Goal: Information Seeking & Learning: Learn about a topic

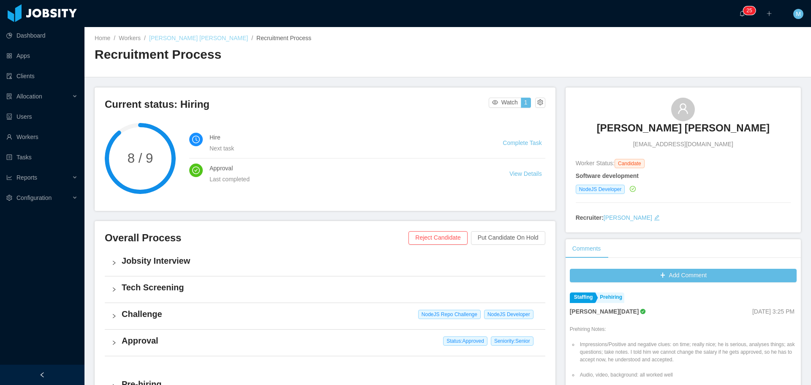
click at [183, 41] on link "Gustavo Diogo Silva" at bounding box center [198, 38] width 99 height 7
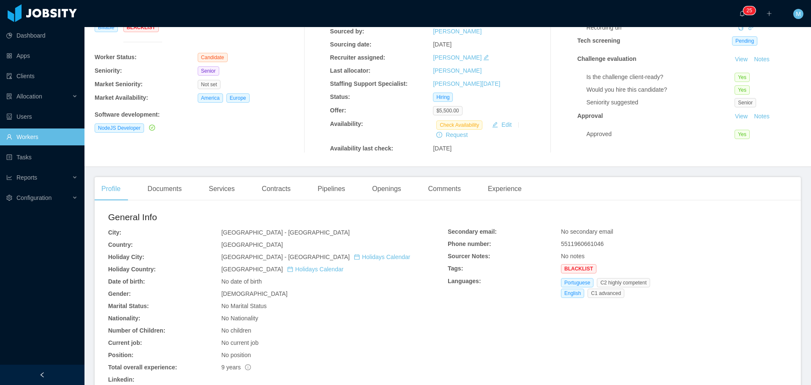
scroll to position [84, 0]
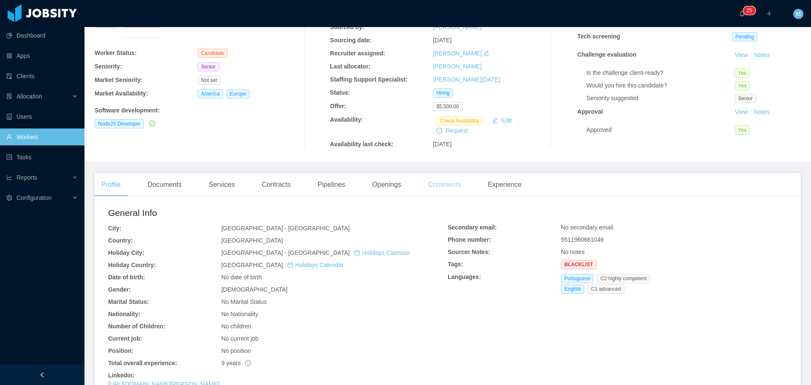
click at [446, 188] on div "Comments" at bounding box center [444, 185] width 46 height 24
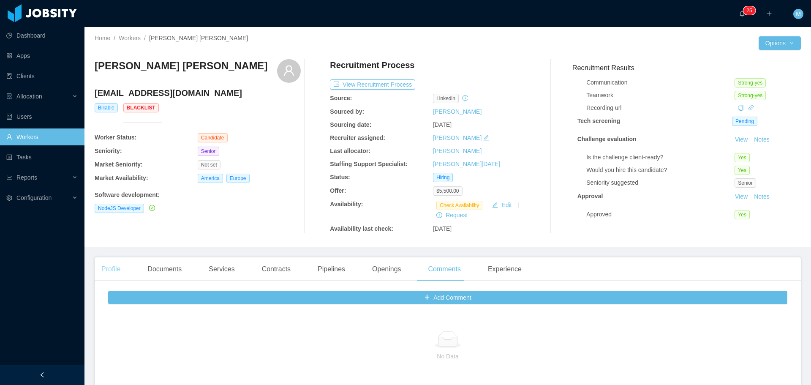
click at [111, 269] on div "Profile" at bounding box center [111, 269] width 33 height 24
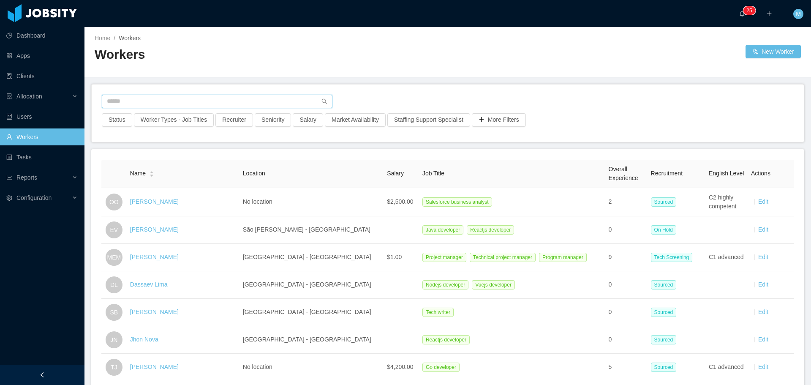
click at [129, 100] on input "text" at bounding box center [217, 102] width 231 height 14
click at [234, 121] on button "Recruiter" at bounding box center [234, 120] width 38 height 14
click at [41, 181] on div "Reports" at bounding box center [42, 177] width 84 height 17
click at [34, 186] on li "Reports Evaluators Capacity" at bounding box center [42, 188] width 84 height 39
click at [64, 97] on div "Allocation" at bounding box center [42, 96] width 84 height 17
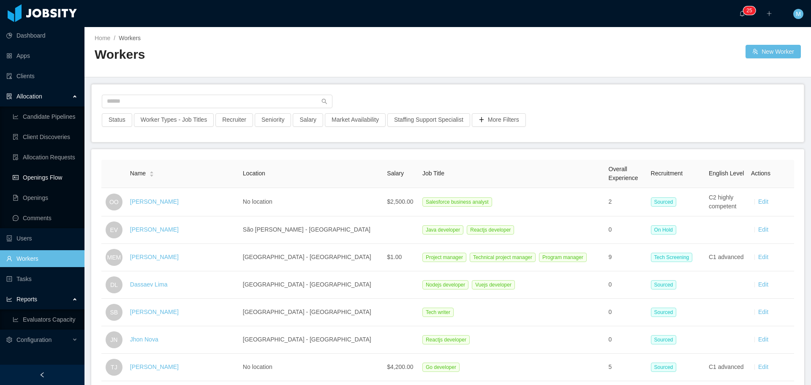
click at [43, 179] on link "Openings Flow" at bounding box center [45, 177] width 65 height 17
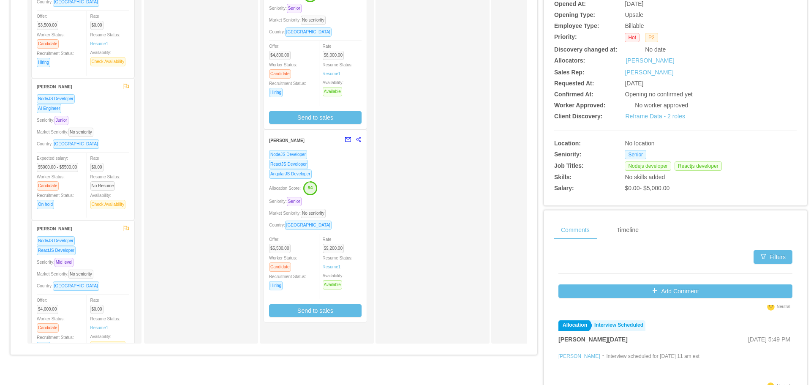
scroll to position [84, 0]
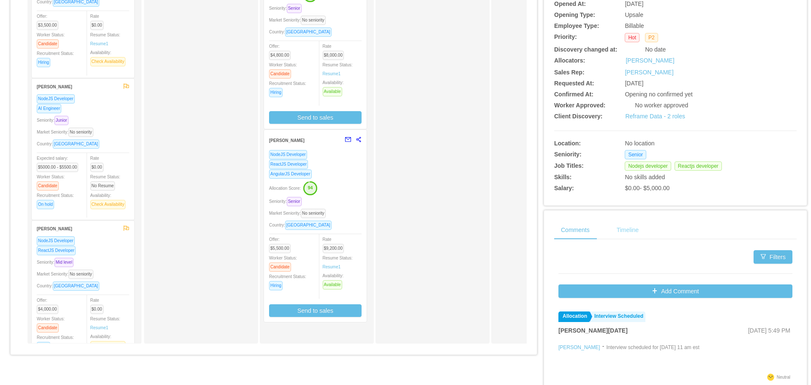
click at [625, 235] on div "Timeline" at bounding box center [627, 229] width 35 height 19
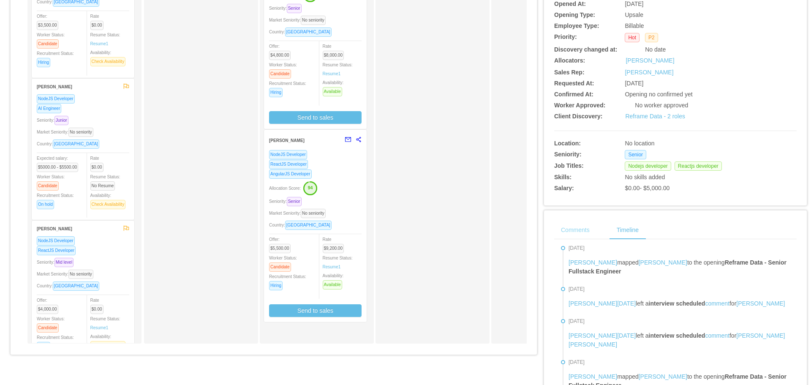
click at [576, 228] on div "Comments" at bounding box center [575, 229] width 42 height 19
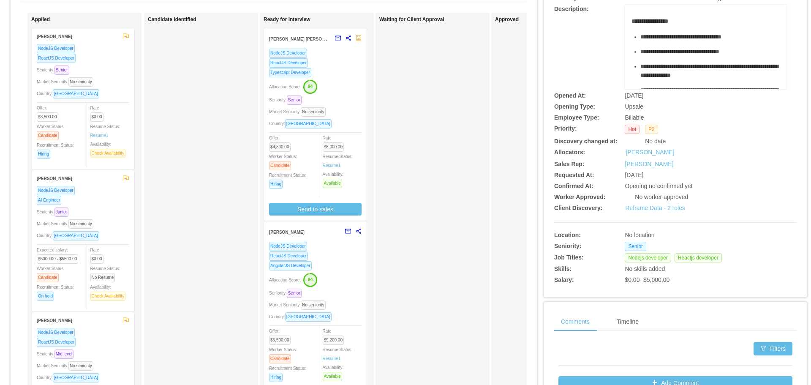
scroll to position [0, 0]
